Goal: Task Accomplishment & Management: Manage account settings

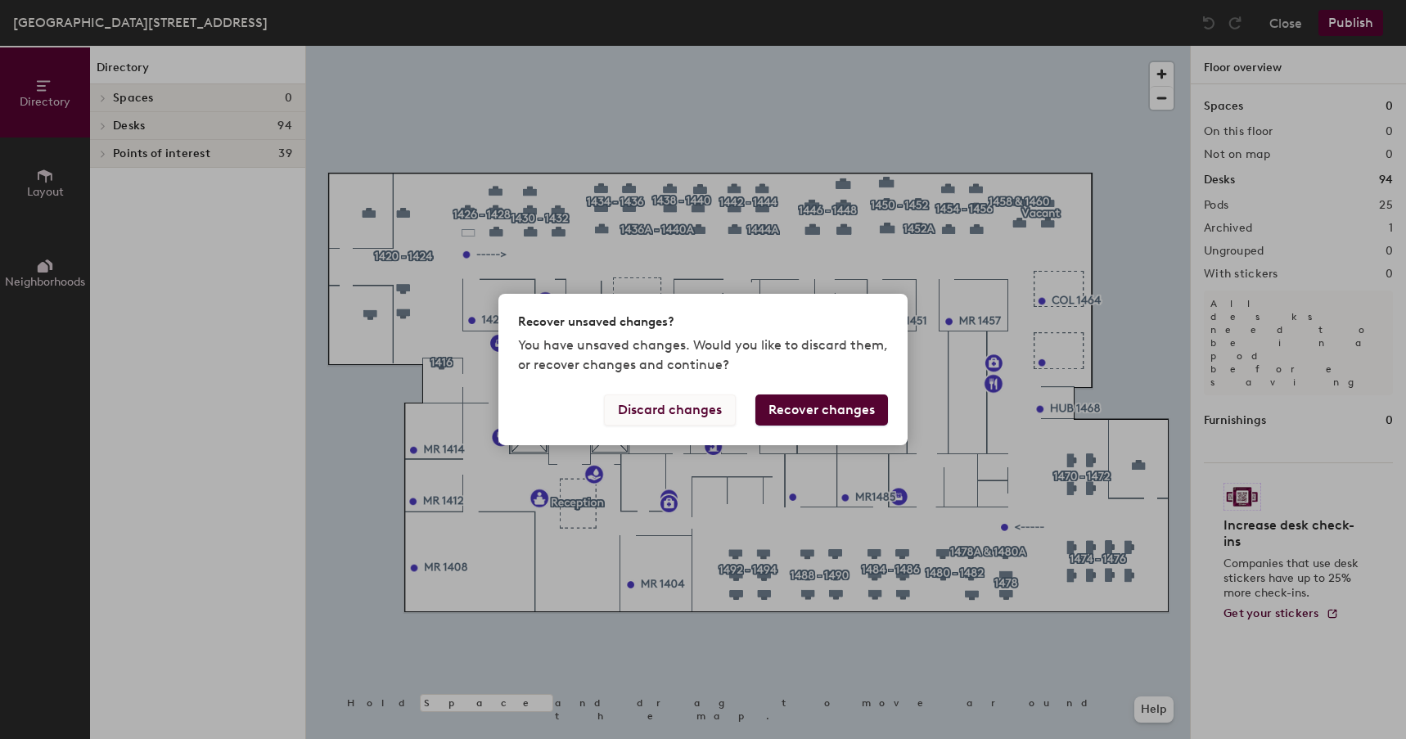
click at [691, 408] on button "Discard changes" at bounding box center [670, 409] width 132 height 31
